Goal: Find specific page/section: Find specific page/section

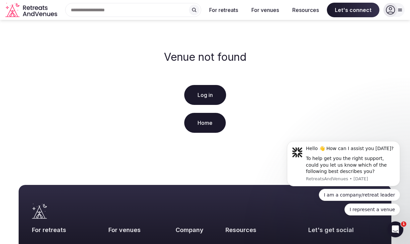
click at [390, 7] on icon at bounding box center [390, 10] width 9 height 9
click at [195, 10] on icon at bounding box center [193, 9] width 5 height 5
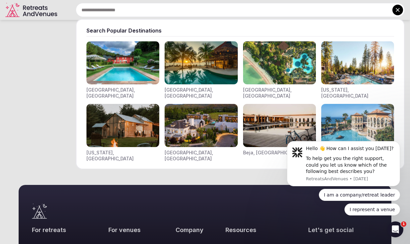
click at [170, 11] on input "text" at bounding box center [240, 10] width 329 height 14
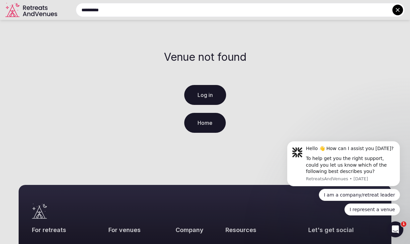
type input "**********"
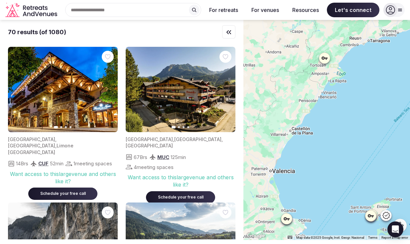
drag, startPoint x: 286, startPoint y: 134, endPoint x: 335, endPoint y: 95, distance: 63.0
click at [335, 95] on div at bounding box center [326, 130] width 167 height 220
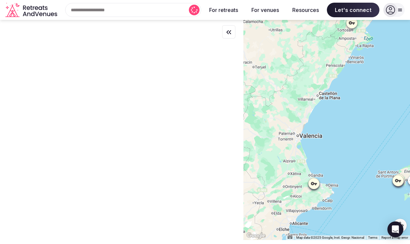
drag, startPoint x: 308, startPoint y: 160, endPoint x: 337, endPoint y: 100, distance: 67.0
click at [337, 100] on div at bounding box center [326, 130] width 167 height 220
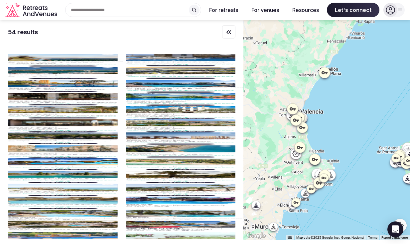
click at [314, 158] on icon at bounding box center [314, 159] width 7 height 7
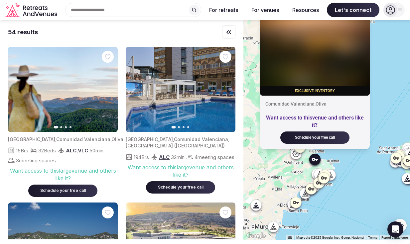
click at [108, 91] on icon "button" at bounding box center [108, 89] width 3 height 5
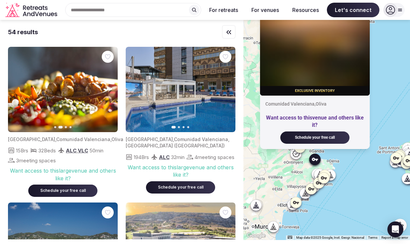
click at [109, 88] on icon "button" at bounding box center [108, 89] width 5 height 5
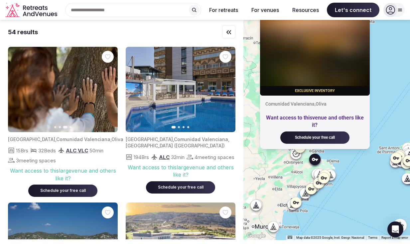
click at [109, 88] on icon "button" at bounding box center [108, 89] width 5 height 5
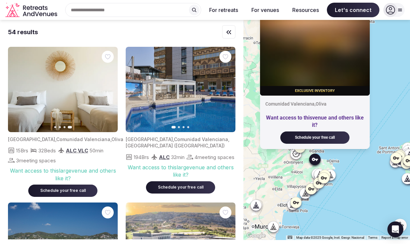
click at [16, 88] on icon "button" at bounding box center [17, 89] width 5 height 5
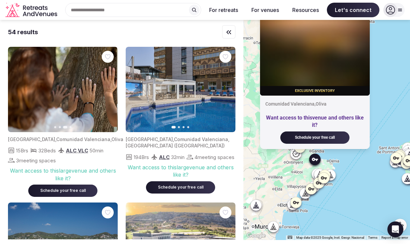
click at [16, 88] on icon "button" at bounding box center [17, 89] width 5 height 5
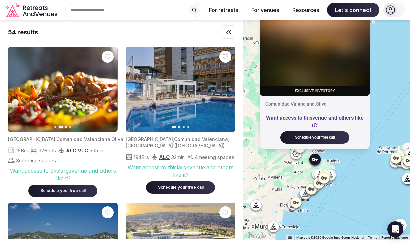
click at [16, 88] on icon "button" at bounding box center [17, 89] width 5 height 5
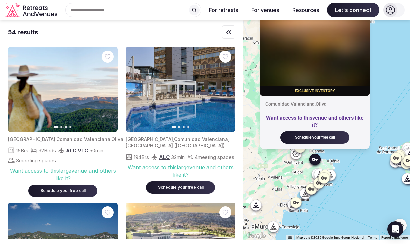
click at [107, 89] on icon "button" at bounding box center [108, 89] width 5 height 5
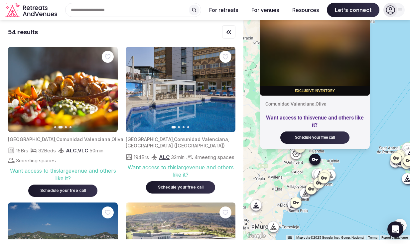
click at [107, 89] on icon "button" at bounding box center [108, 89] width 5 height 5
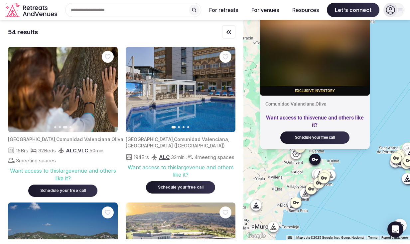
click at [107, 89] on icon "button" at bounding box center [108, 89] width 5 height 5
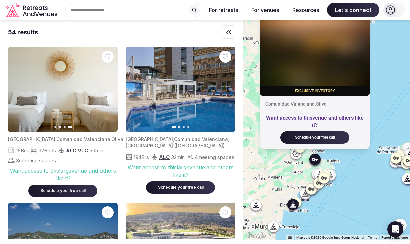
click at [225, 88] on icon "button" at bounding box center [225, 89] width 5 height 5
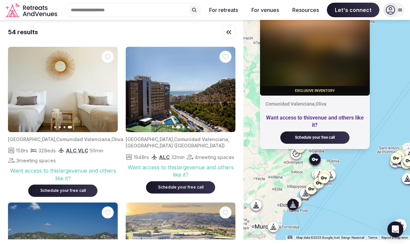
click at [226, 90] on icon "button" at bounding box center [226, 89] width 3 height 5
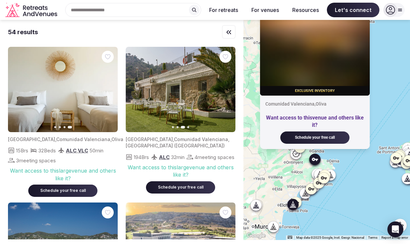
click at [226, 90] on icon "button" at bounding box center [226, 89] width 3 height 5
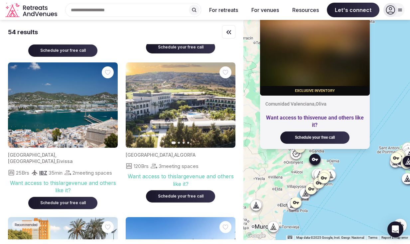
scroll to position [140, 0]
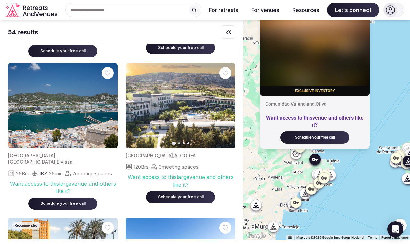
click at [108, 106] on icon "button" at bounding box center [108, 105] width 5 height 5
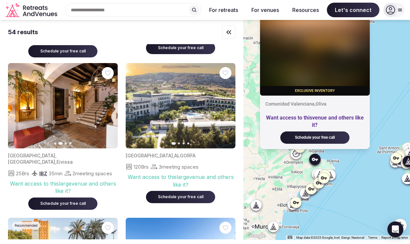
click at [108, 105] on icon "button" at bounding box center [108, 105] width 5 height 5
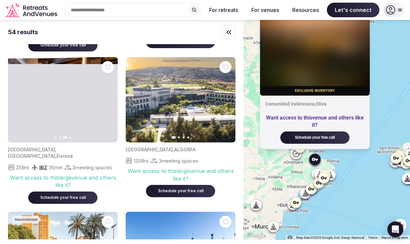
scroll to position [146, 0]
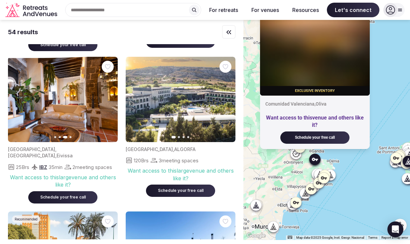
click at [108, 100] on icon "button" at bounding box center [108, 99] width 3 height 5
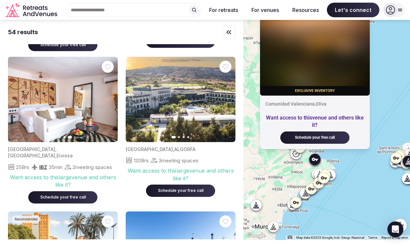
click at [18, 100] on icon "button" at bounding box center [17, 99] width 5 height 5
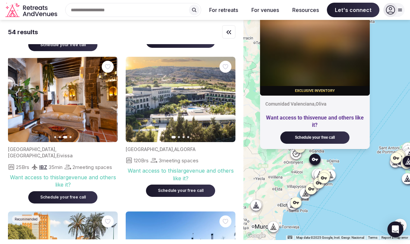
click at [18, 100] on icon "button" at bounding box center [17, 99] width 5 height 5
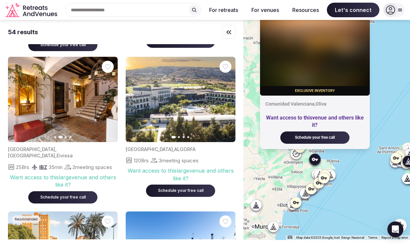
click at [18, 100] on icon "button" at bounding box center [17, 99] width 5 height 5
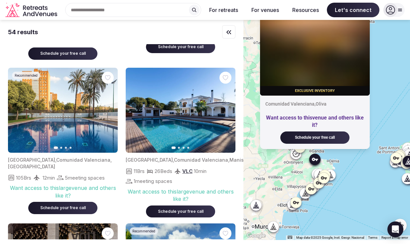
scroll to position [318, 0]
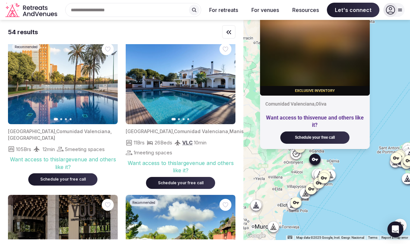
click at [227, 83] on icon "button" at bounding box center [226, 81] width 3 height 5
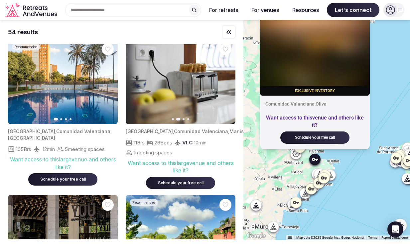
click at [226, 83] on icon "button" at bounding box center [225, 81] width 5 height 5
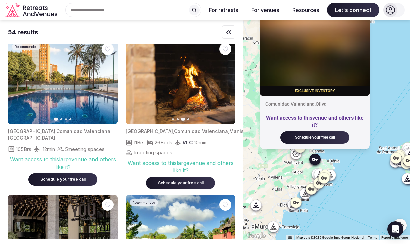
click at [226, 83] on icon "button" at bounding box center [225, 81] width 5 height 5
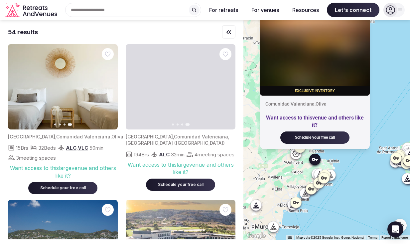
scroll to position [0, 0]
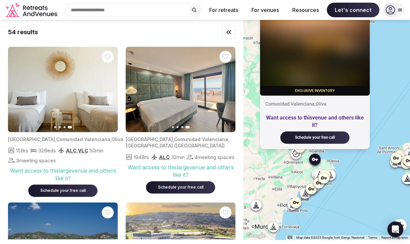
click at [18, 89] on icon "button" at bounding box center [17, 89] width 5 height 5
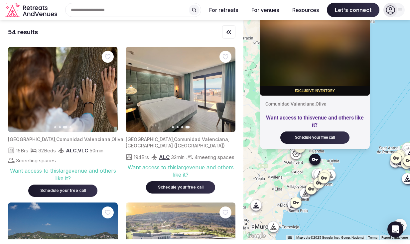
click at [18, 89] on icon "button" at bounding box center [17, 89] width 5 height 5
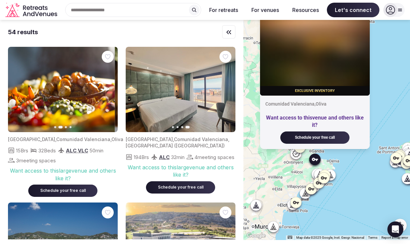
click at [18, 89] on icon "button" at bounding box center [17, 89] width 5 height 5
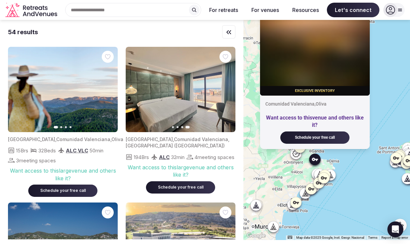
click at [108, 88] on icon "button" at bounding box center [108, 89] width 5 height 5
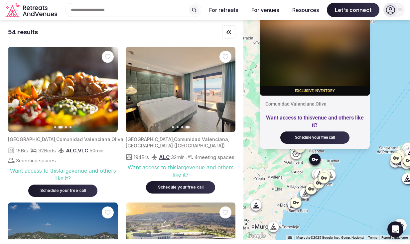
click at [108, 88] on icon "button" at bounding box center [108, 89] width 5 height 5
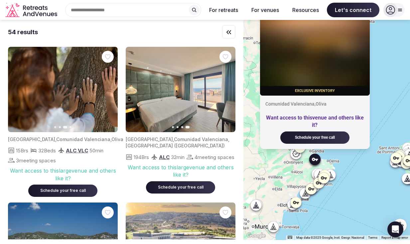
click at [108, 88] on icon "button" at bounding box center [108, 89] width 5 height 5
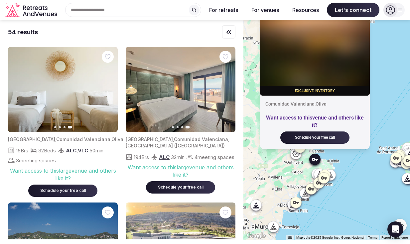
click at [272, 227] on icon at bounding box center [273, 227] width 2 height 1
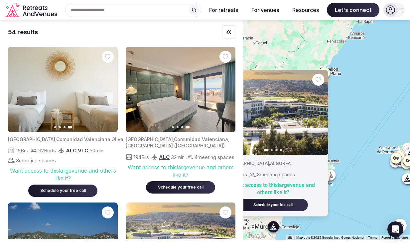
click at [377, 151] on div "Previous slide Next slide [GEOGRAPHIC_DATA] , ALGORFA 120 Brs 3 meeting spaces …" at bounding box center [326, 130] width 167 height 220
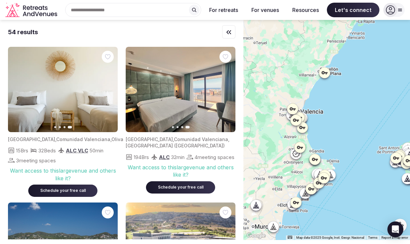
click at [313, 158] on icon at bounding box center [314, 159] width 6 height 3
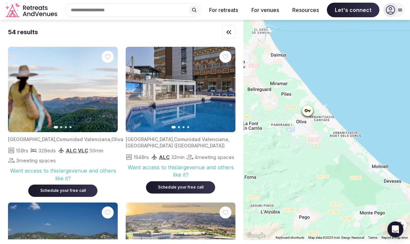
click at [307, 113] on icon at bounding box center [307, 110] width 7 height 7
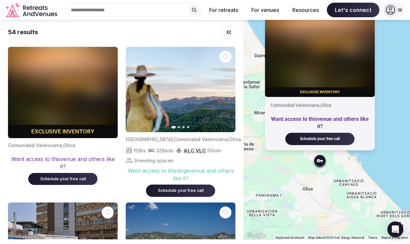
drag, startPoint x: 333, startPoint y: 105, endPoint x: 352, endPoint y: 160, distance: 57.3
click at [352, 160] on div "Exclusive inventory [GEOGRAPHIC_DATA][PERSON_NAME] Want access to this venue an…" at bounding box center [326, 130] width 167 height 220
click at [338, 178] on div "Exclusive inventory [GEOGRAPHIC_DATA][PERSON_NAME] Want access to this venue an…" at bounding box center [326, 130] width 167 height 220
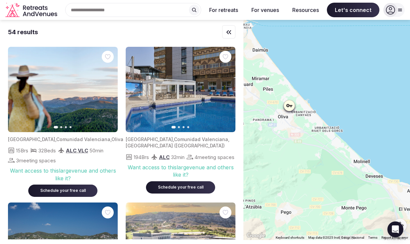
drag, startPoint x: 341, startPoint y: 158, endPoint x: 302, endPoint y: 92, distance: 76.2
click at [302, 91] on div at bounding box center [326, 130] width 167 height 220
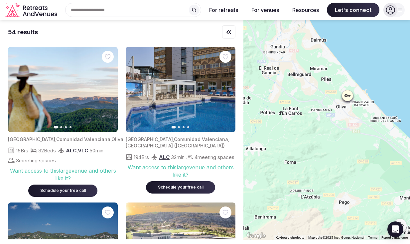
drag, startPoint x: 273, startPoint y: 165, endPoint x: 332, endPoint y: 155, distance: 60.4
click at [332, 155] on div at bounding box center [326, 130] width 167 height 220
